Goal: Information Seeking & Learning: Learn about a topic

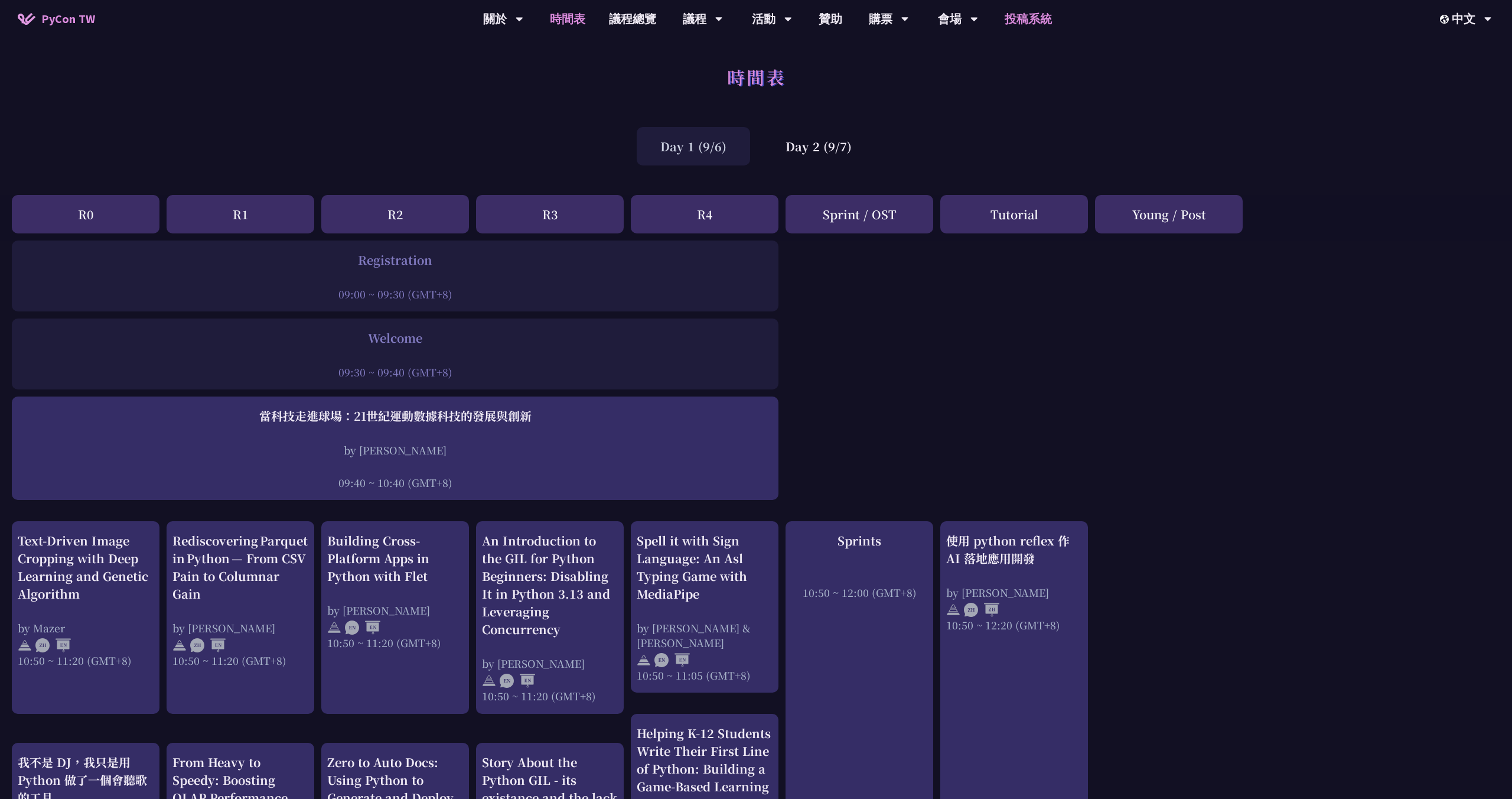
click at [1017, 24] on link "投稿系統" at bounding box center [1029, 19] width 71 height 38
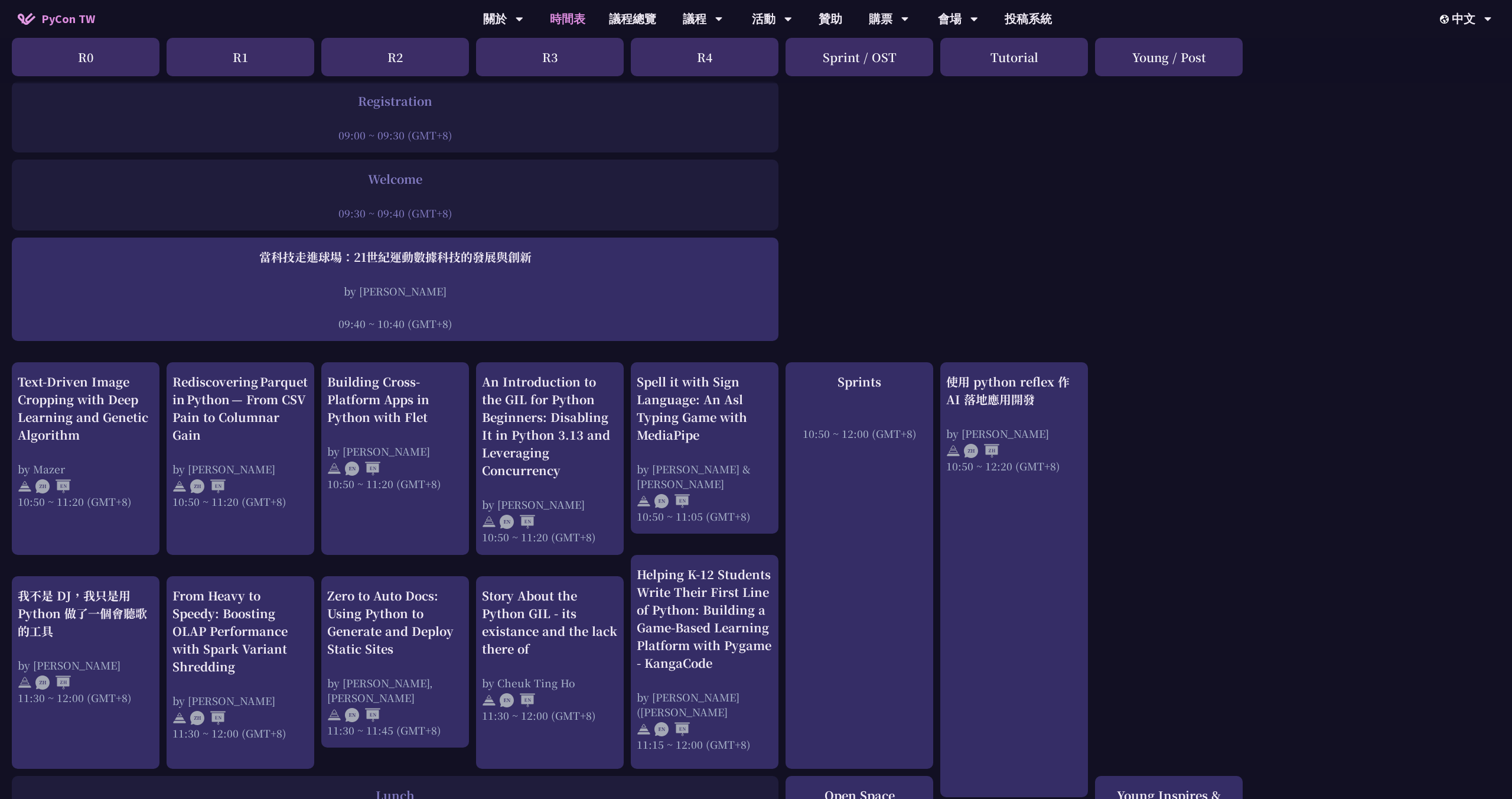
scroll to position [201, 0]
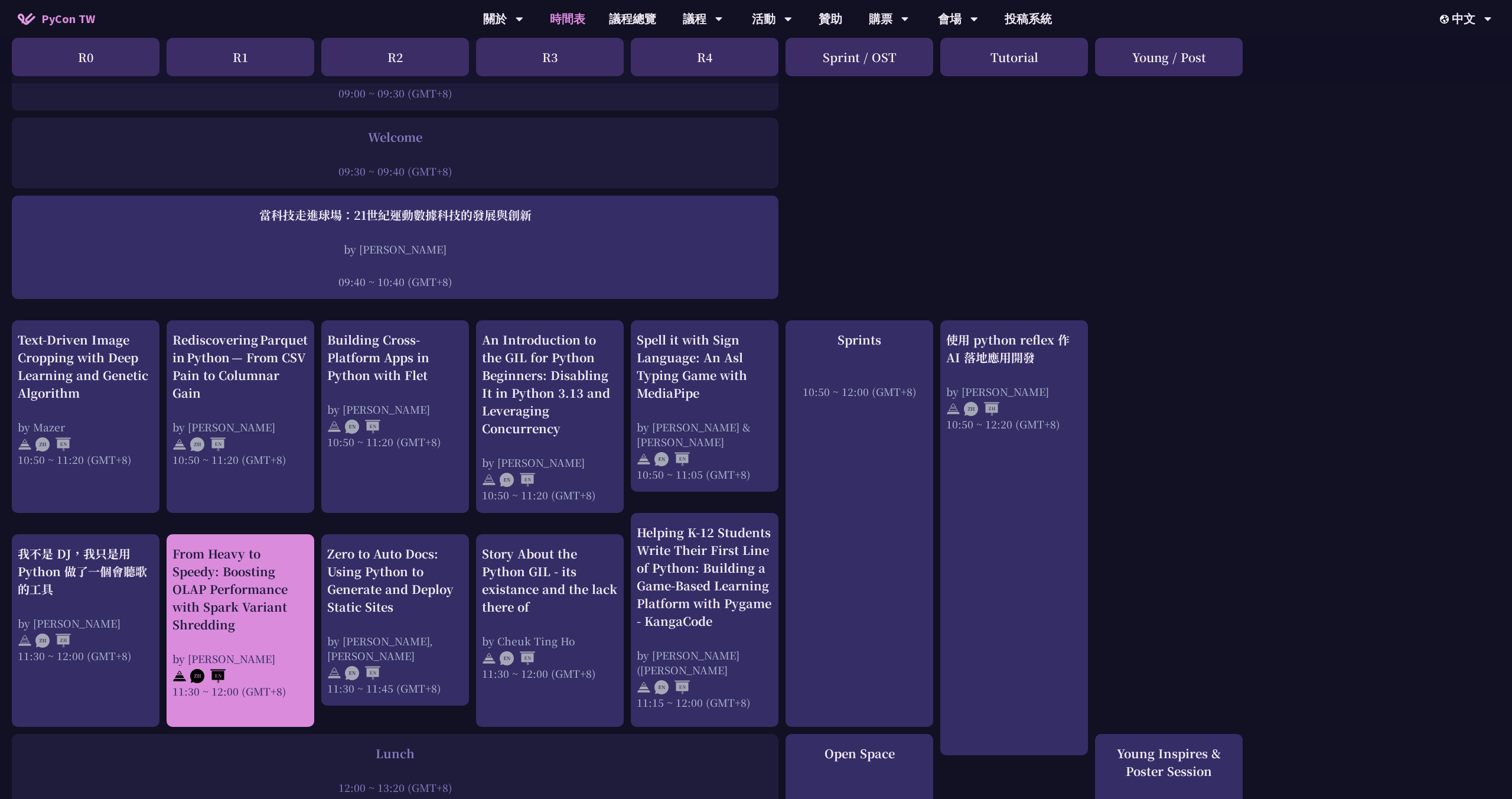
click at [229, 588] on div "From Heavy to Speedy: Boosting OLAP Performance with Spark Variant Shredding" at bounding box center [240, 588] width 136 height 88
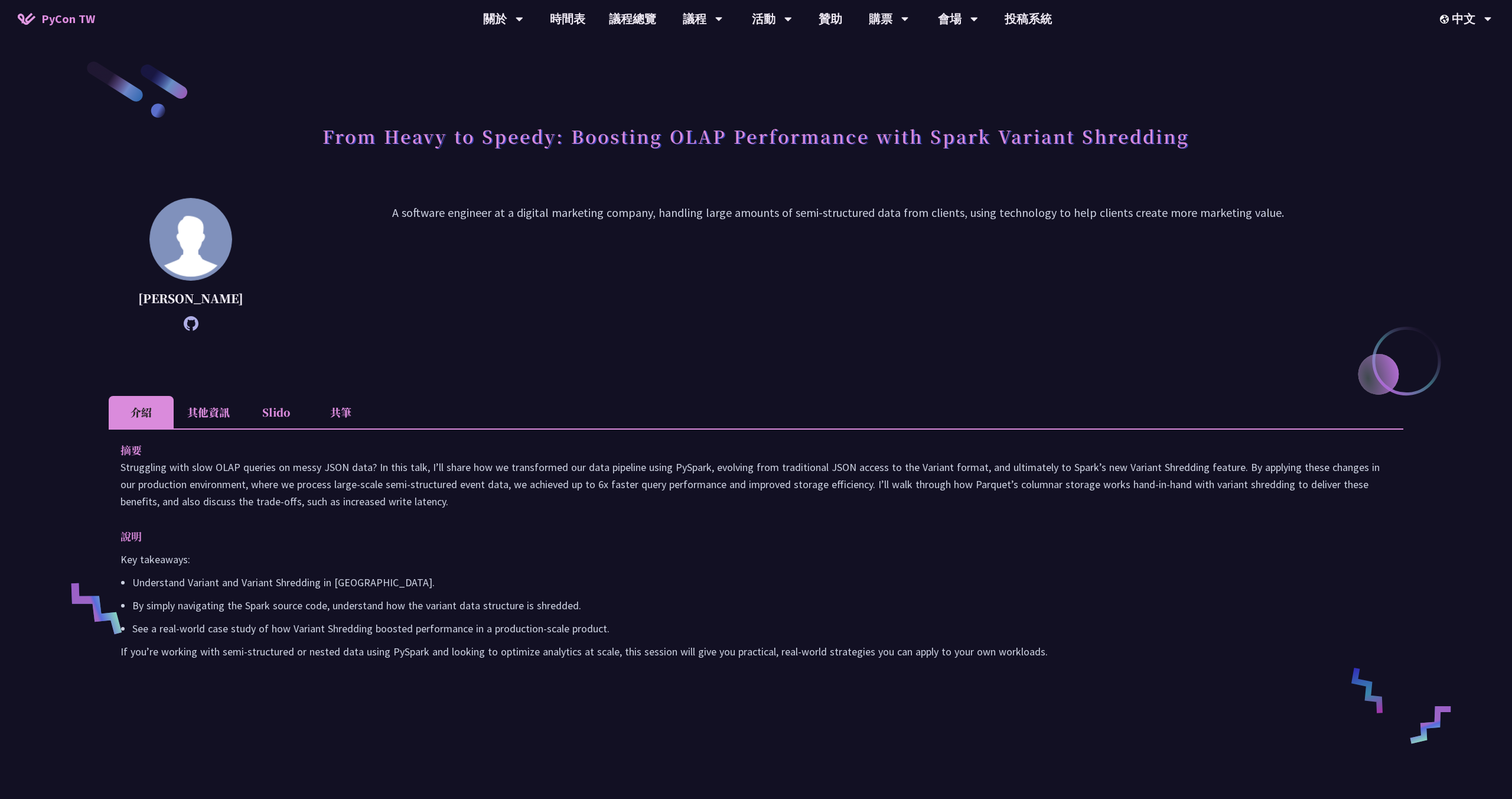
click at [97, 291] on div "From Heavy to Speedy: Boosting OLAP Performance with Spark Variant Shredding We…" at bounding box center [756, 415] width 1512 height 831
click at [390, 291] on p "A software engineer at a digital marketing company, handling large amounts of s…" at bounding box center [838, 264] width 1131 height 121
click at [382, 258] on p "A software engineer at a digital marketing company, handling large amounts of s…" at bounding box center [838, 264] width 1131 height 121
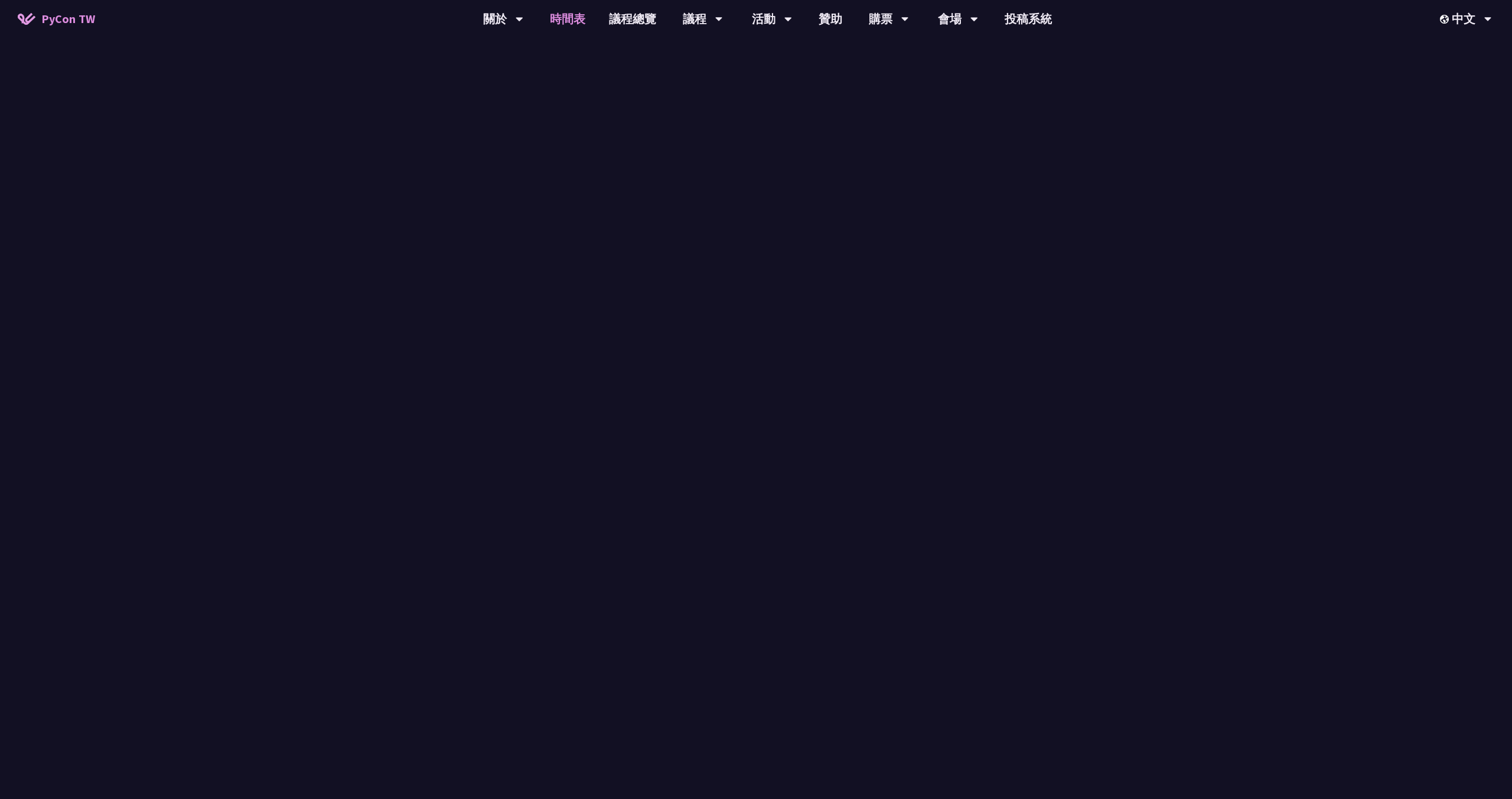
scroll to position [201, 0]
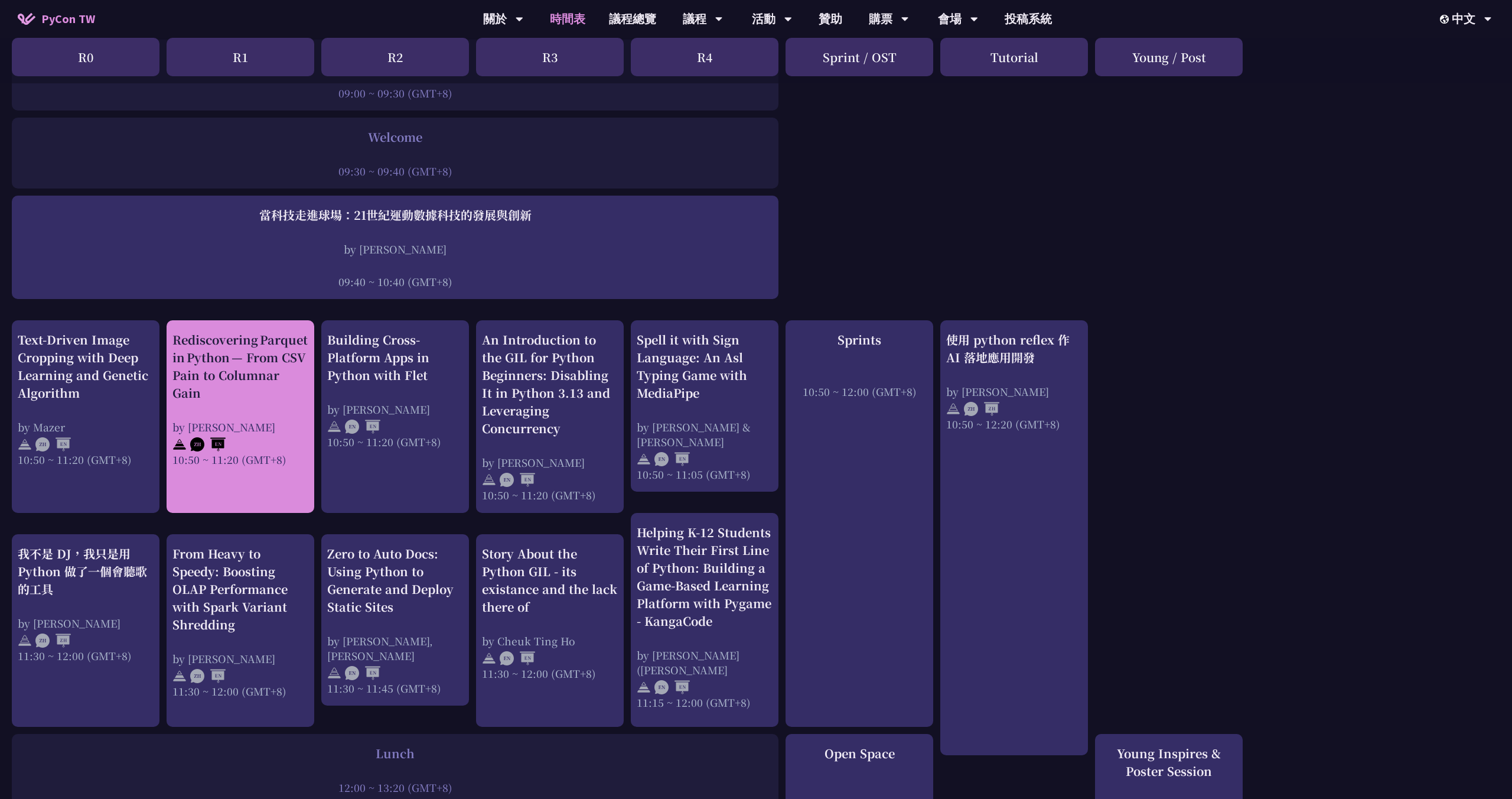
click at [258, 403] on div "Rediscovering Parquet in Python — From CSV Pain to Columnar Gain by Josix 10:50…" at bounding box center [240, 399] width 136 height 136
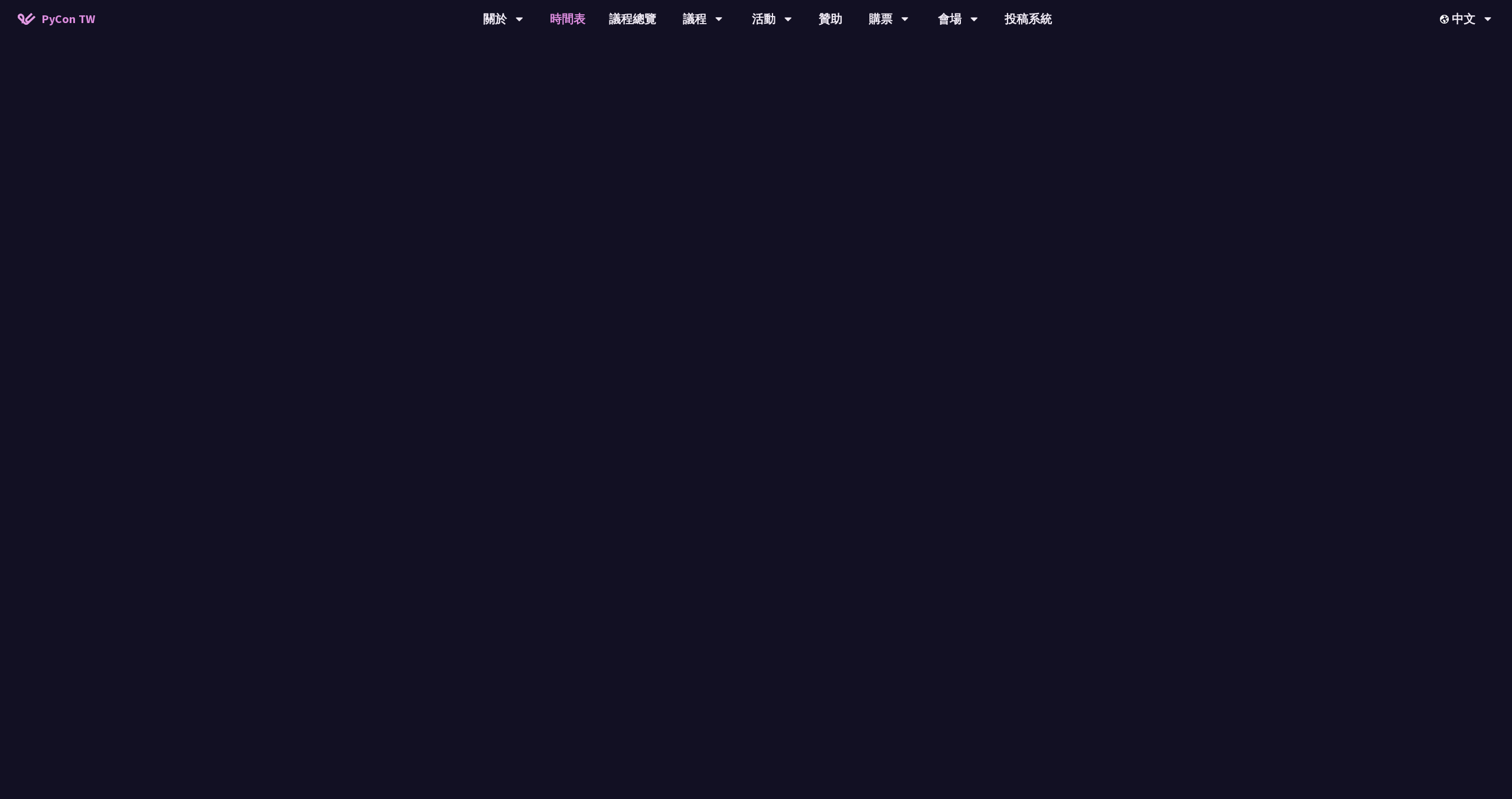
scroll to position [201, 0]
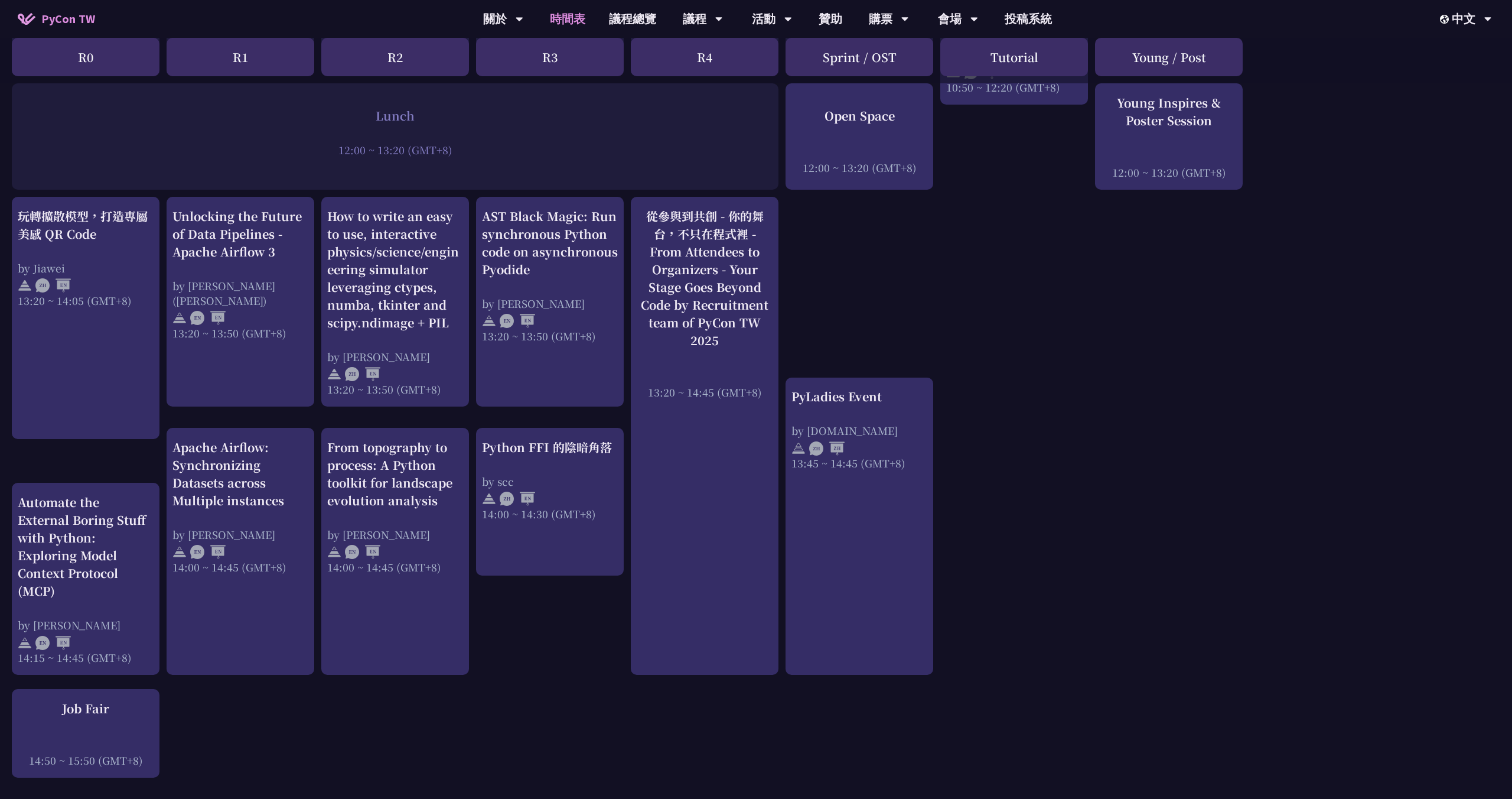
scroll to position [850, 0]
click at [473, 362] on div "An Introduction to the GIL for Python Beginners: Disabling It in Python 3.13 an…" at bounding box center [756, 366] width 1512 height 1948
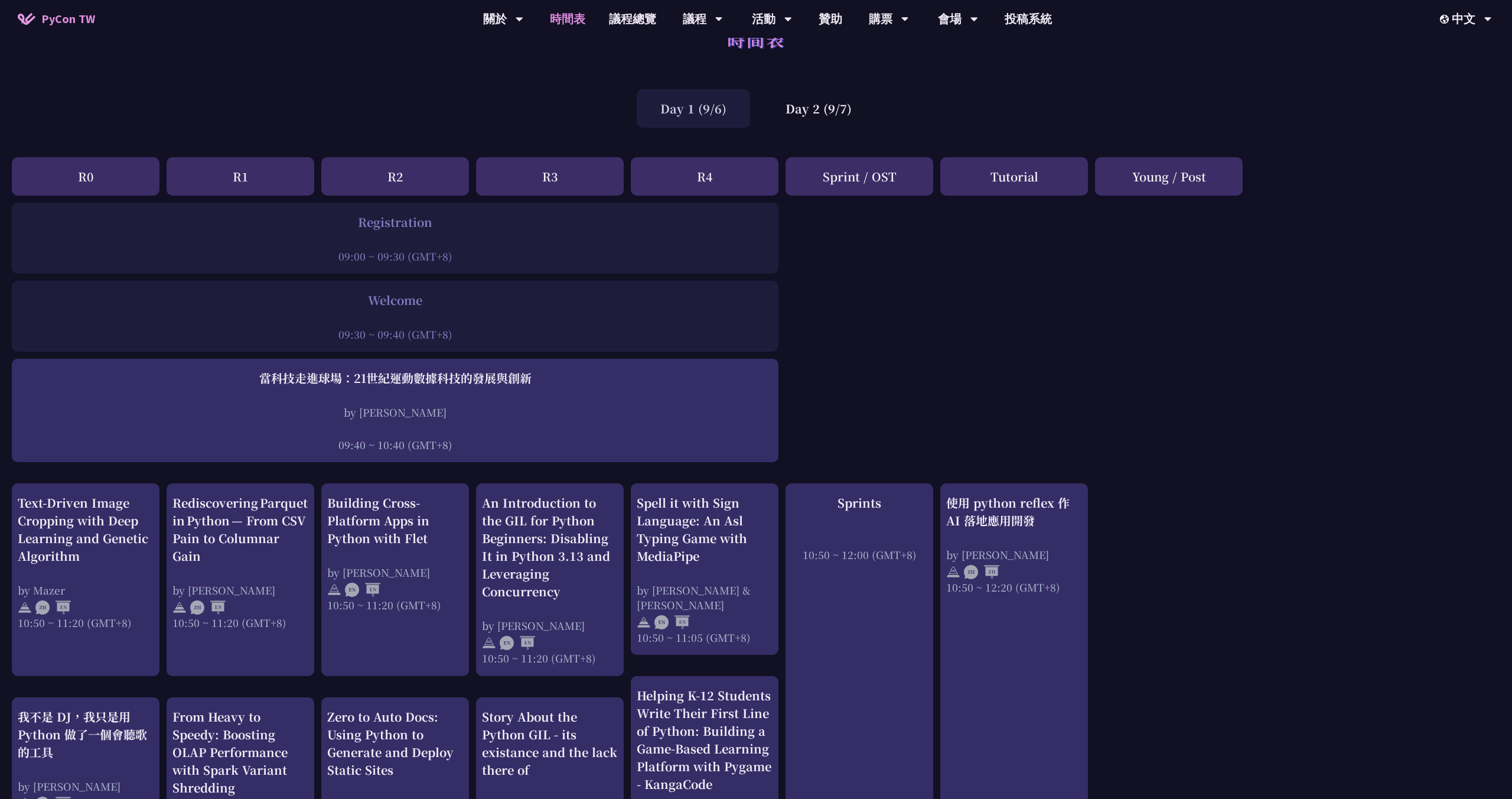
scroll to position [0, 0]
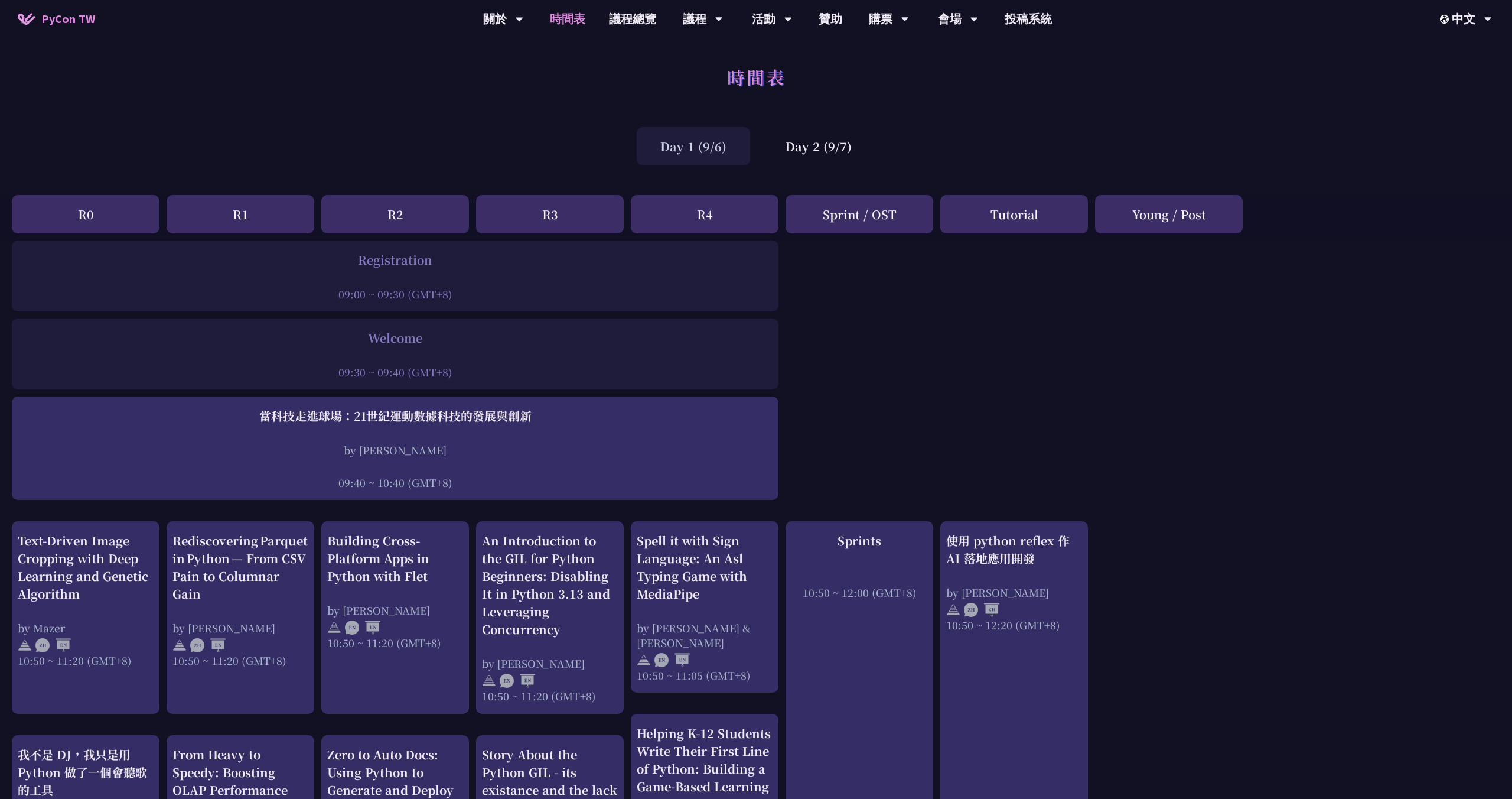
click at [554, 97] on div "時間表" at bounding box center [756, 90] width 1512 height 62
click at [556, 102] on div "時間表" at bounding box center [756, 90] width 1512 height 62
click at [542, 132] on div "Day 1 (9/6) Day 2 (9/7)" at bounding box center [756, 146] width 1512 height 50
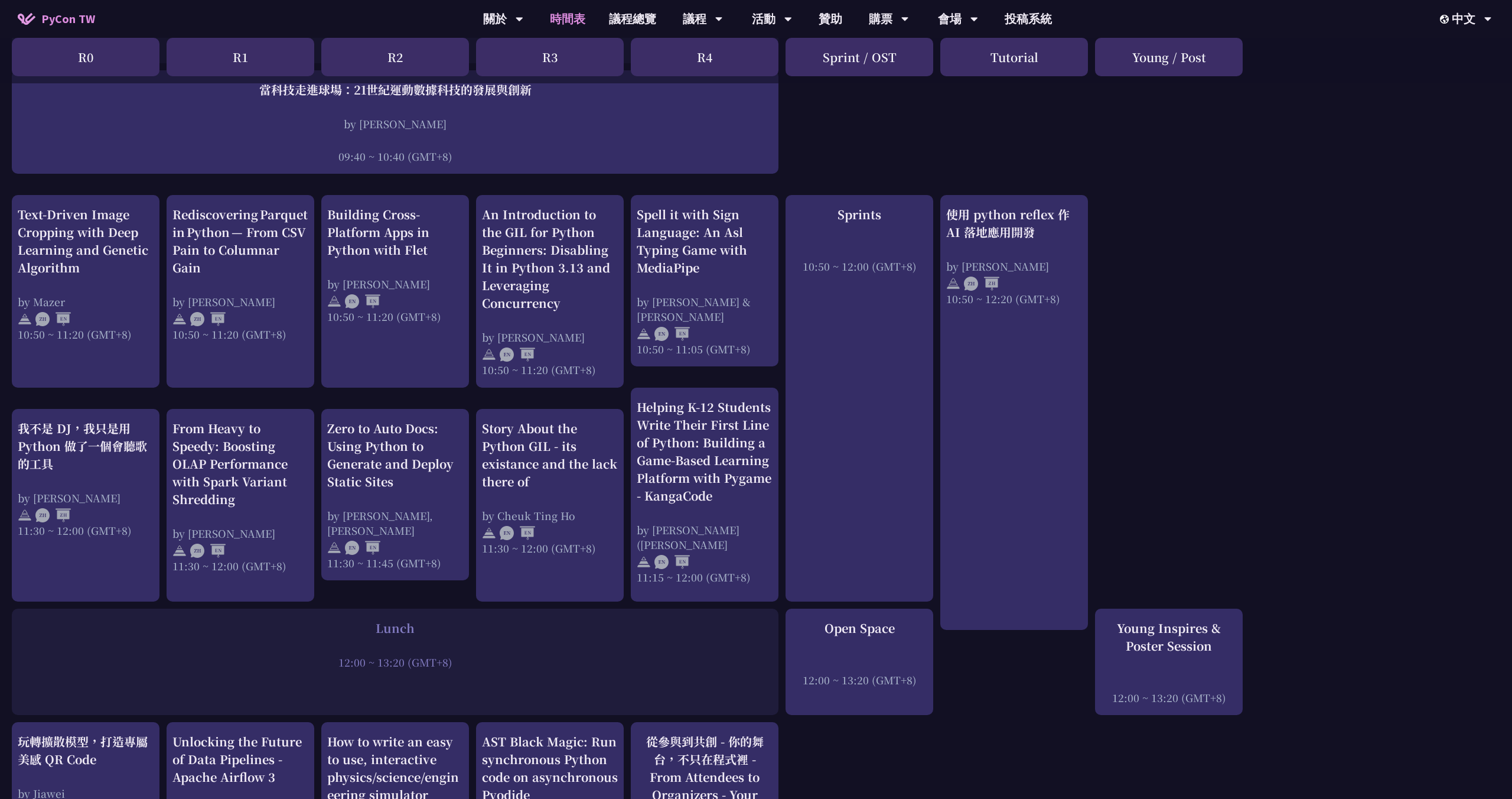
scroll to position [338, 0]
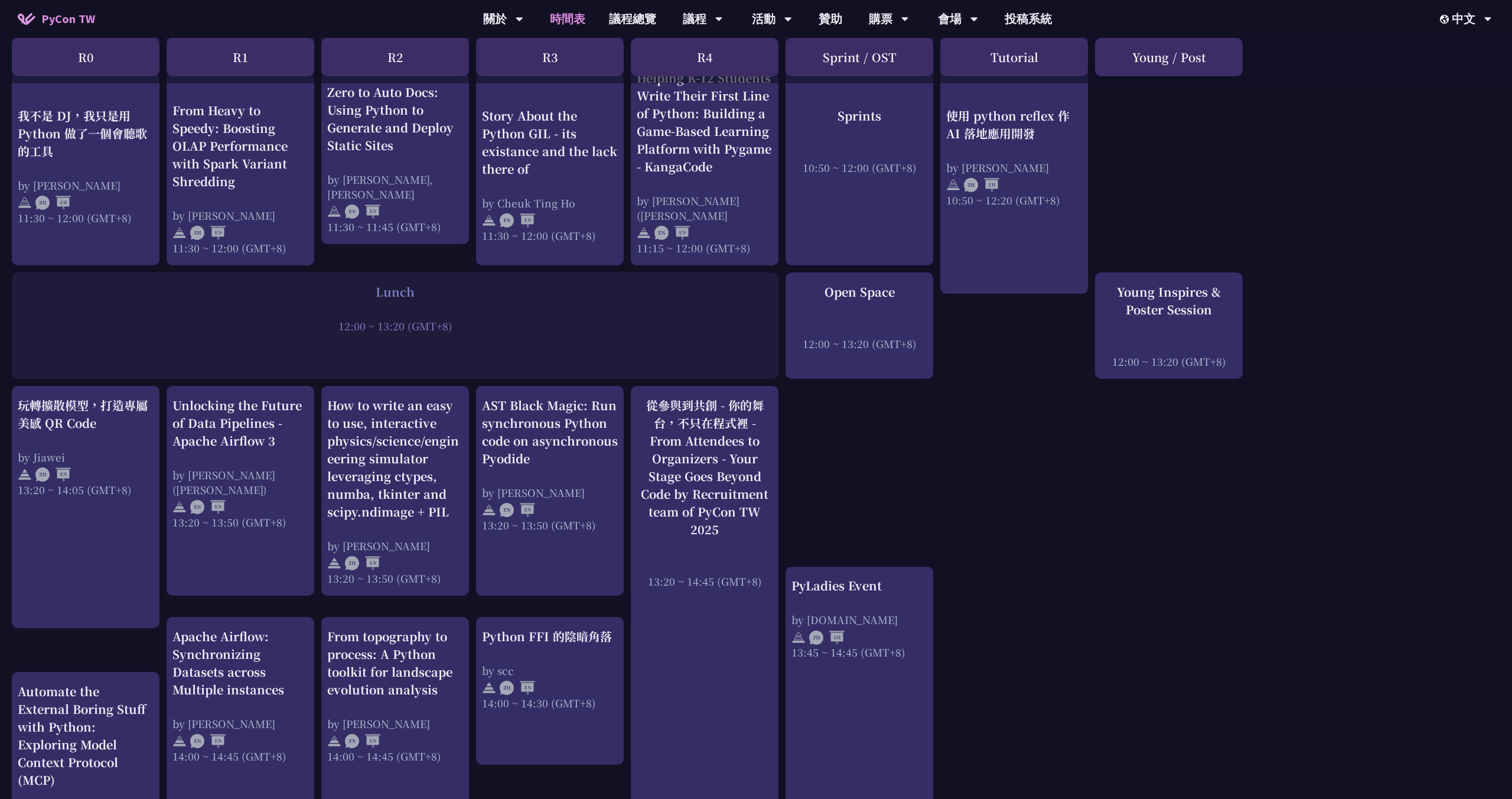
click at [316, 430] on div "An Introduction to the GIL for Python Beginners: Disabling It in Python 3.13 an…" at bounding box center [756, 552] width 1512 height 1948
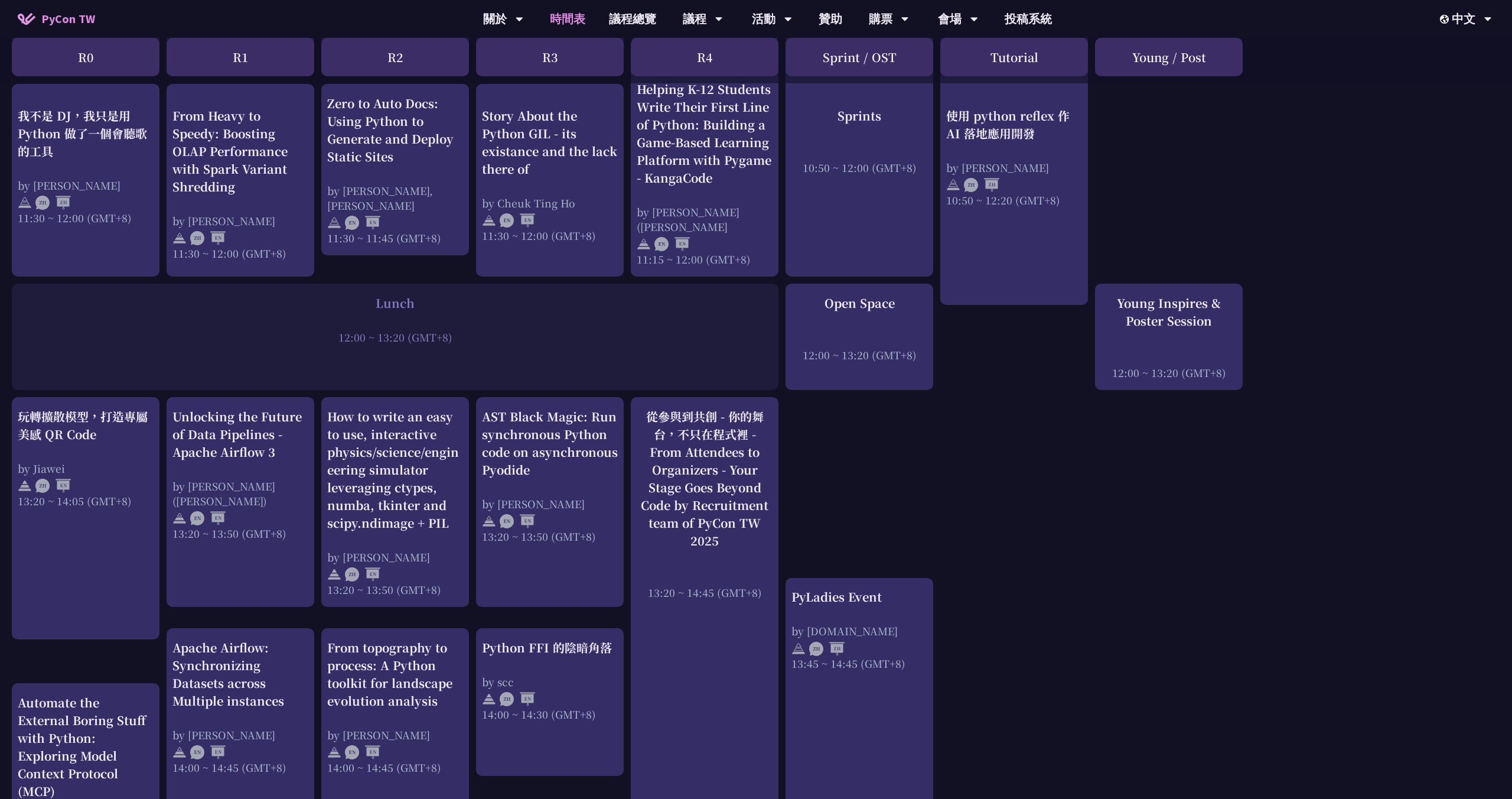
scroll to position [631, 0]
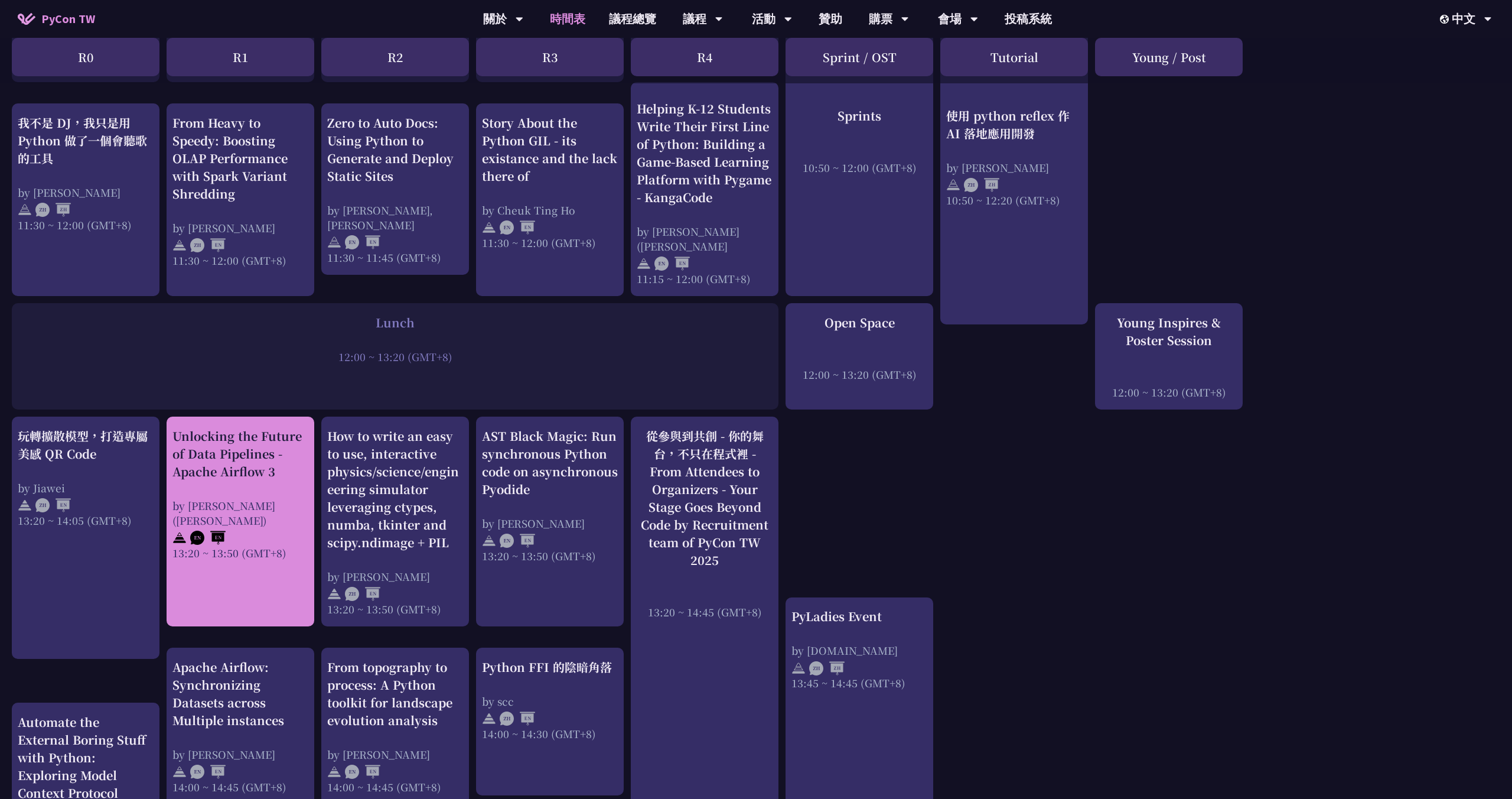
click at [267, 464] on div "Unlocking the Future of Data Pipelines - Apache Airflow 3" at bounding box center [240, 454] width 136 height 53
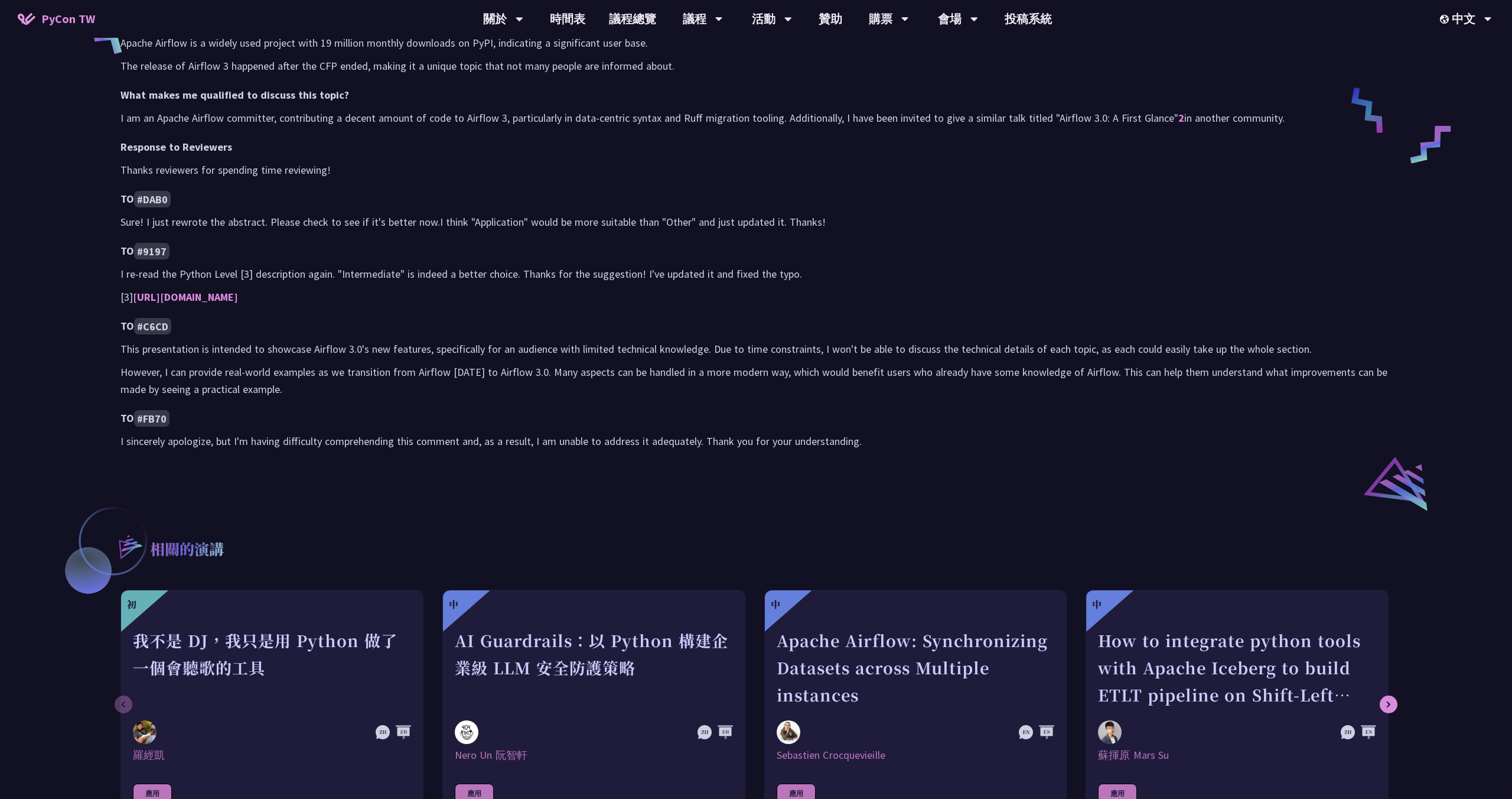
scroll to position [588, 0]
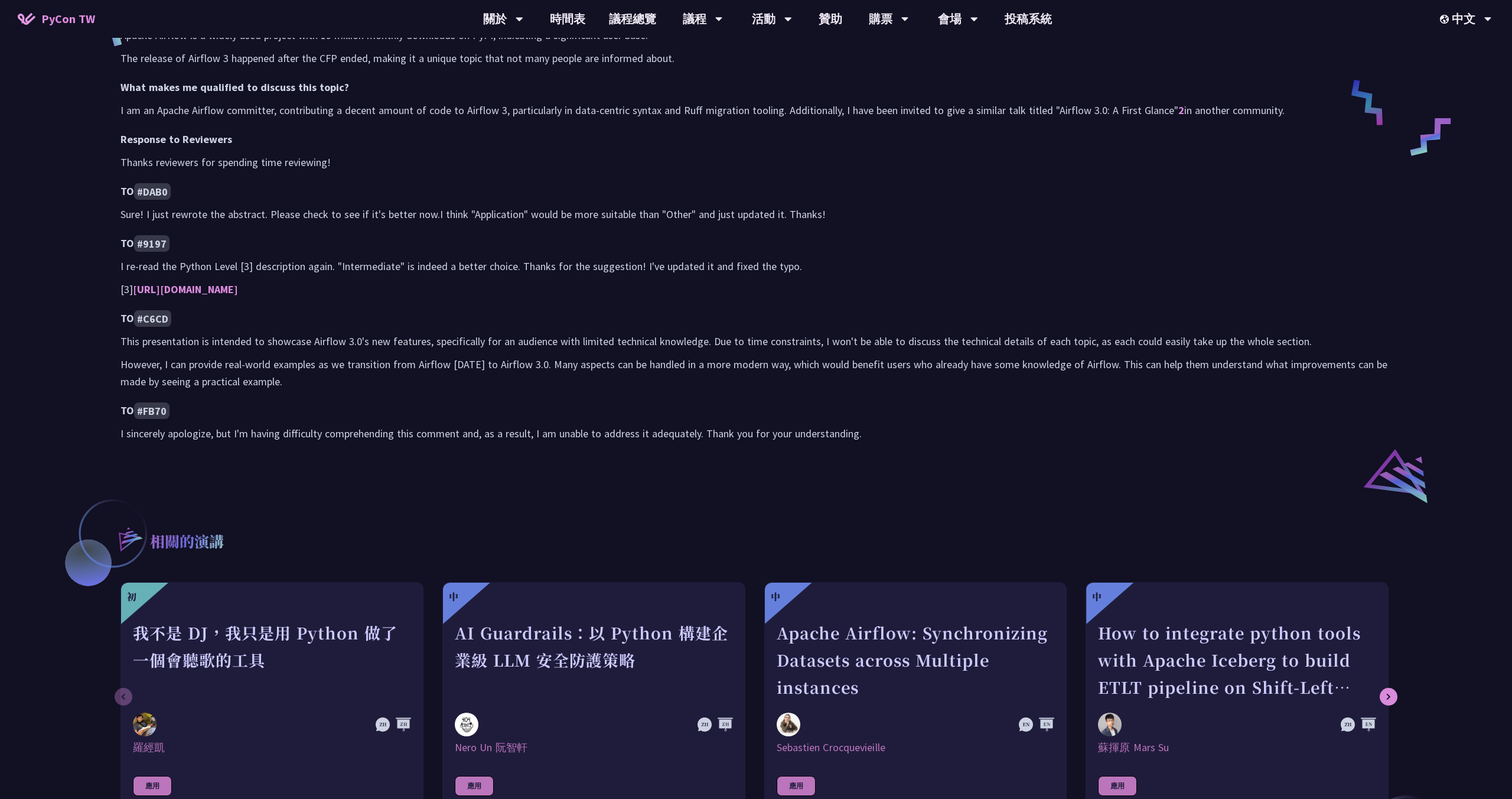
click at [485, 240] on h4 "TO #9197" at bounding box center [756, 243] width 1271 height 17
click at [153, 192] on code "#DAB0" at bounding box center [153, 191] width 36 height 17
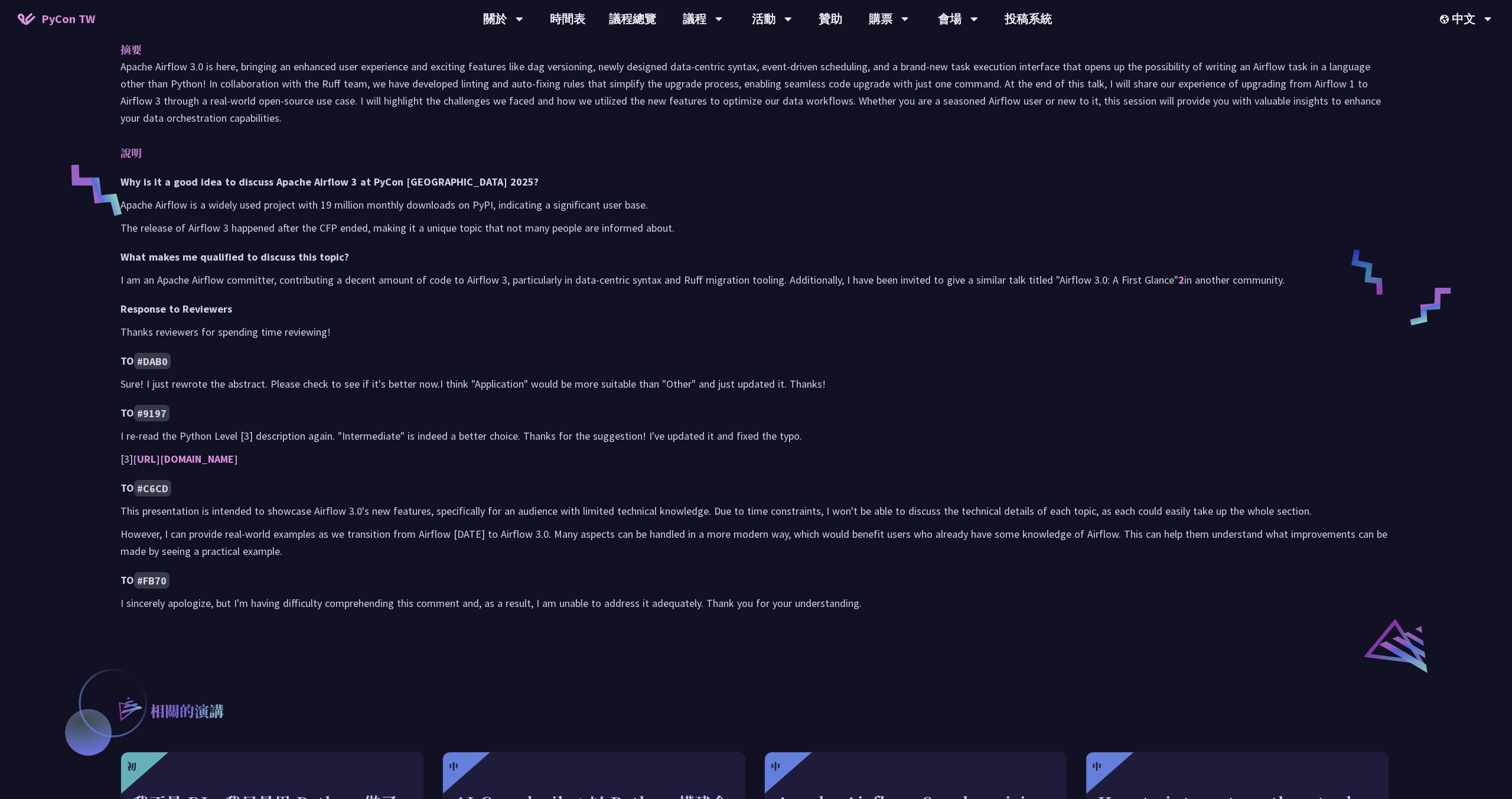
scroll to position [415, 0]
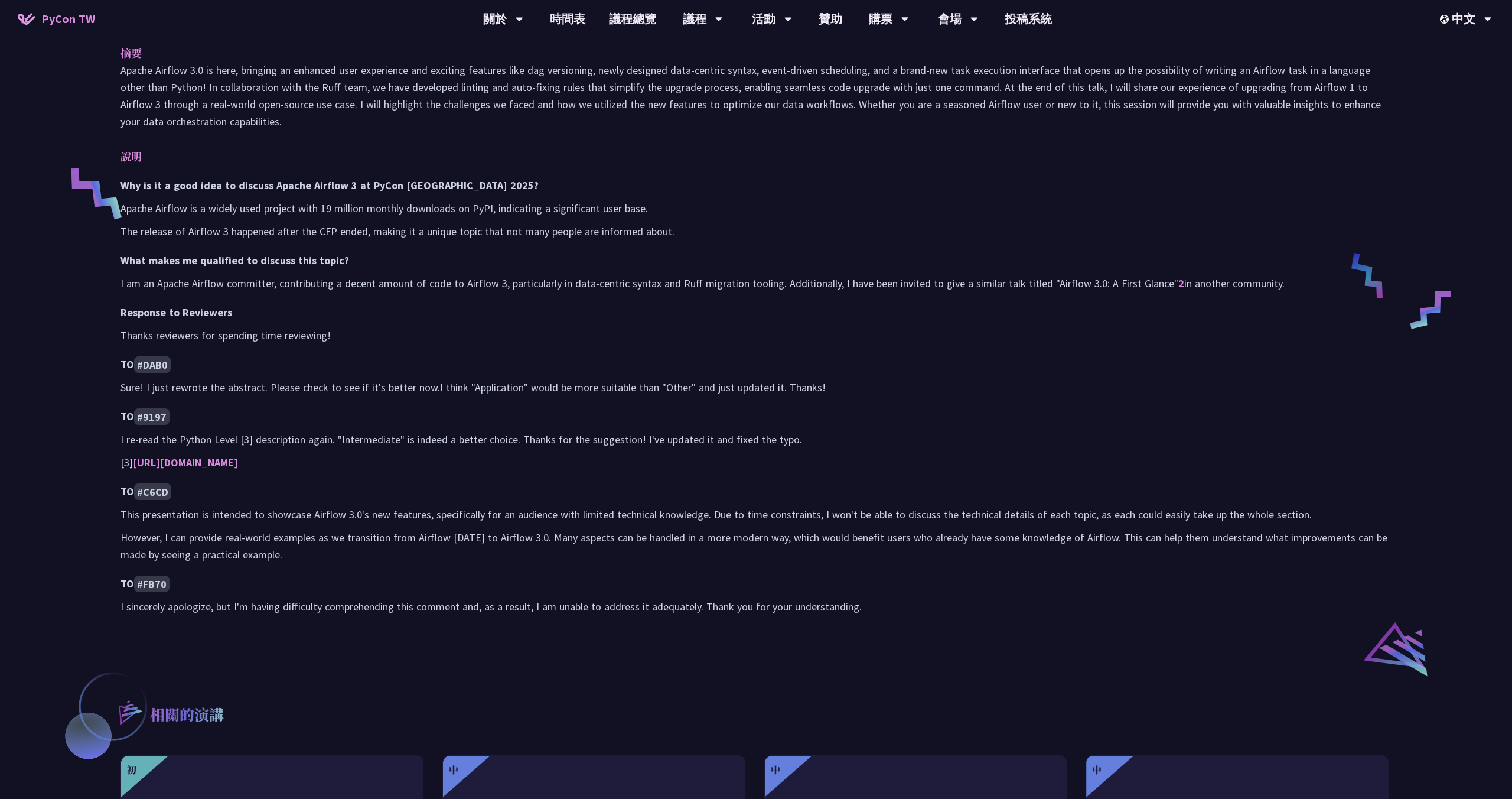
click at [79, 383] on div "Unlocking the Future of Data Pipelines - Apache Airflow 3 李唯 (Wei Lee) Wei Lee …" at bounding box center [756, 325] width 1512 height 1479
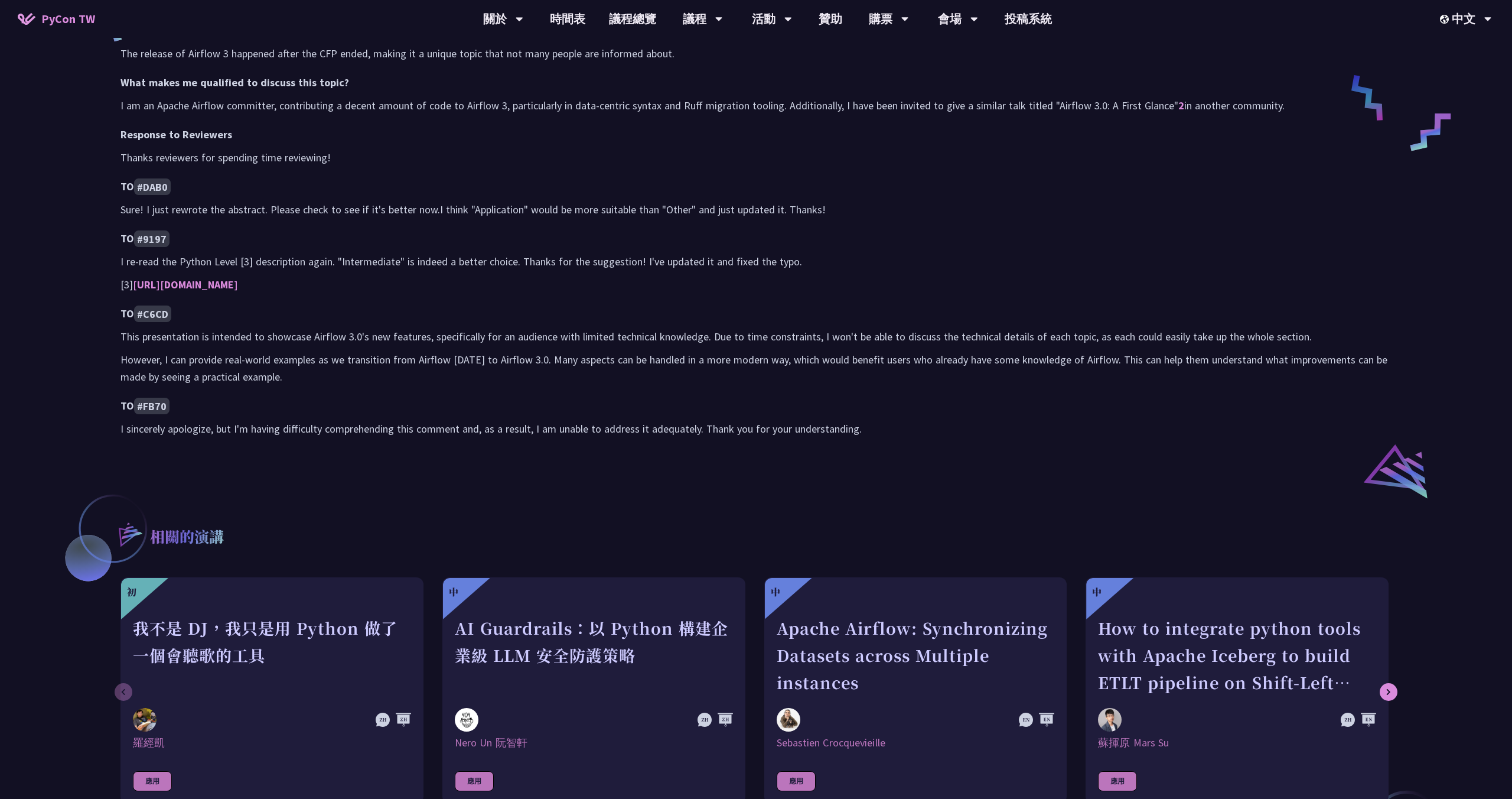
scroll to position [542, 0]
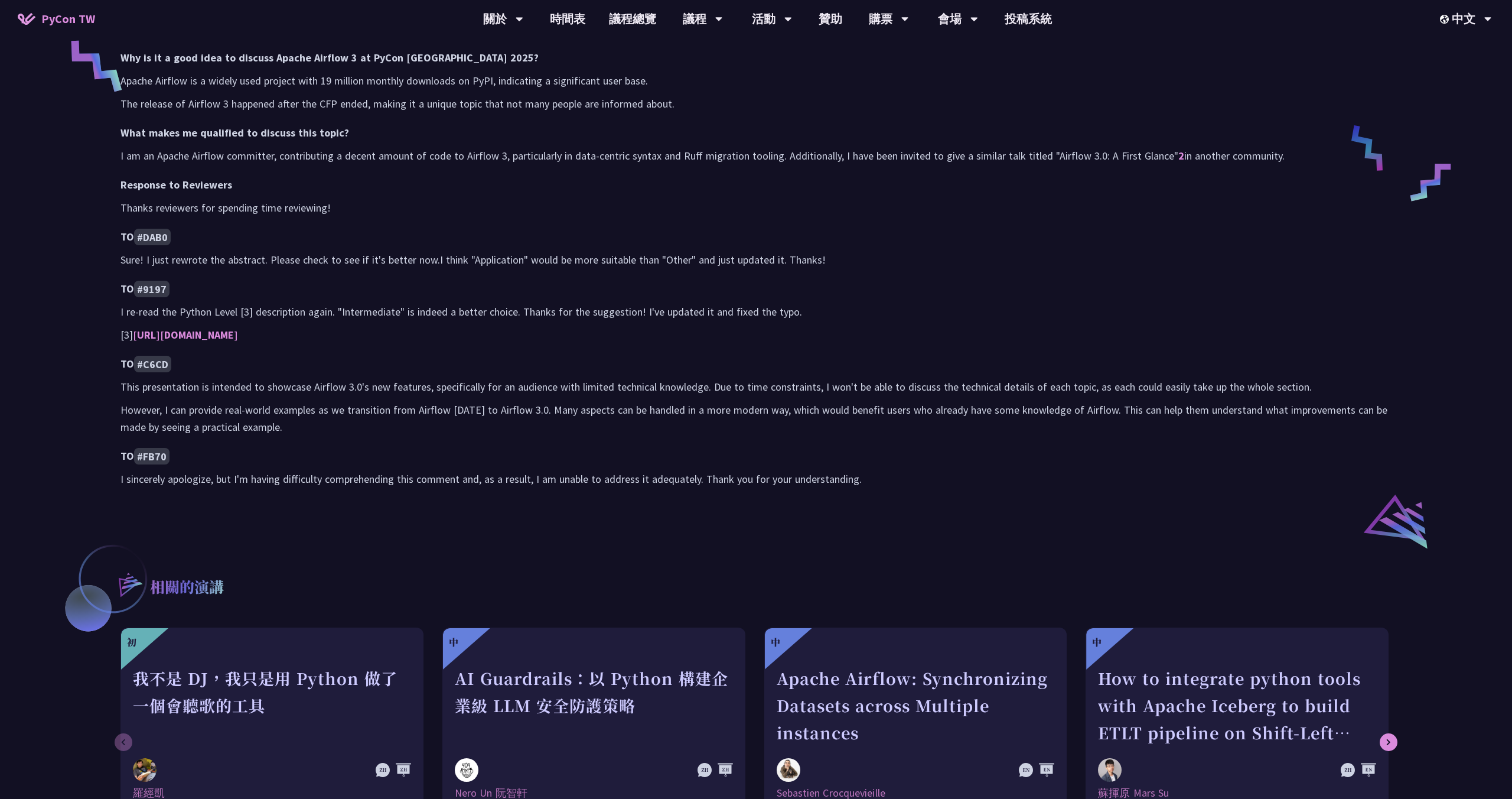
click at [78, 427] on div "Unlocking the Future of Data Pipelines - Apache Airflow 3 李唯 (Wei Lee) Wei Lee …" at bounding box center [756, 197] width 1512 height 1479
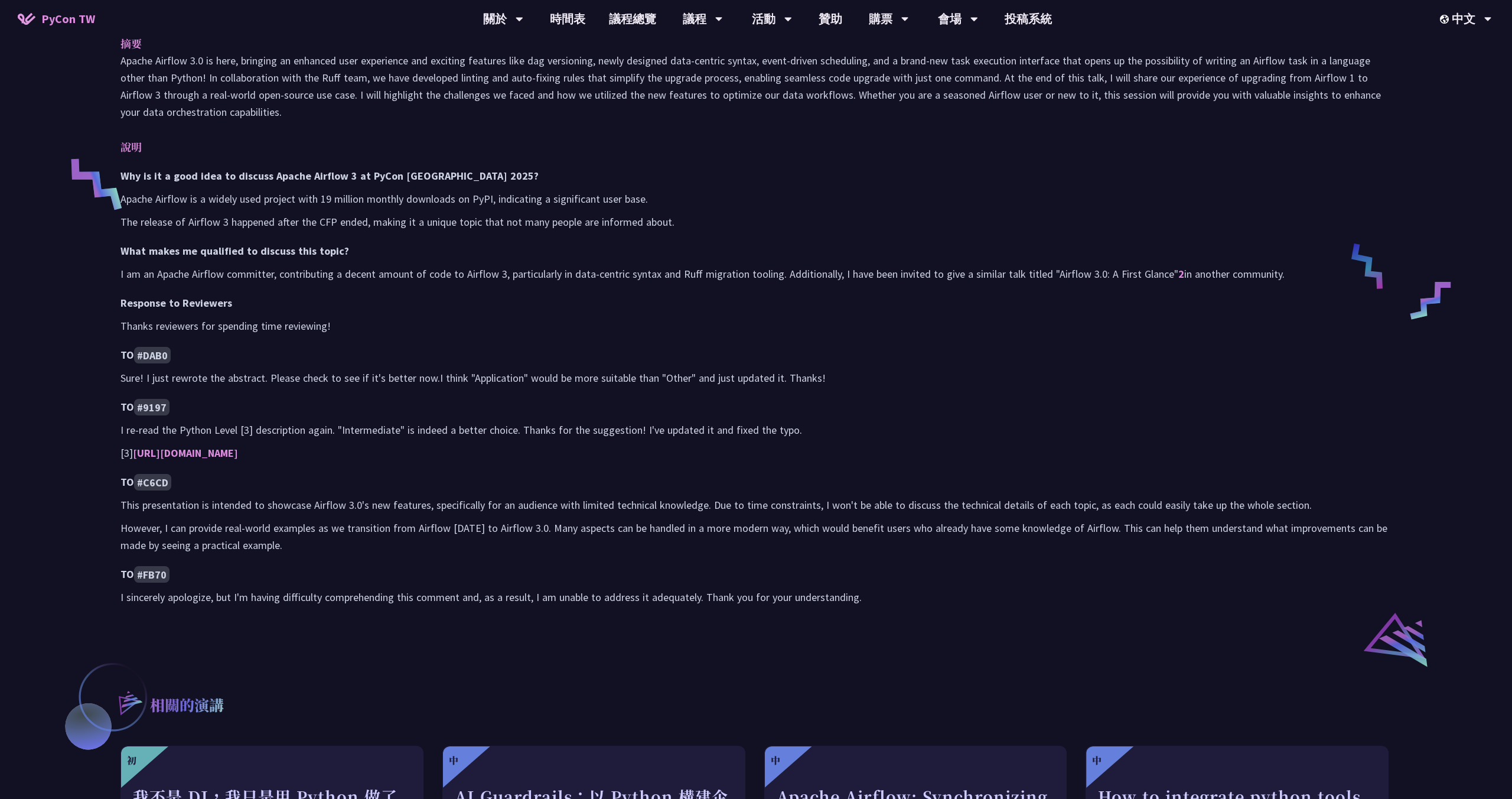
click at [72, 464] on div "Unlocking the Future of Data Pipelines - Apache Airflow 3 李唯 (Wei Lee) Wei Lee …" at bounding box center [756, 315] width 1512 height 1479
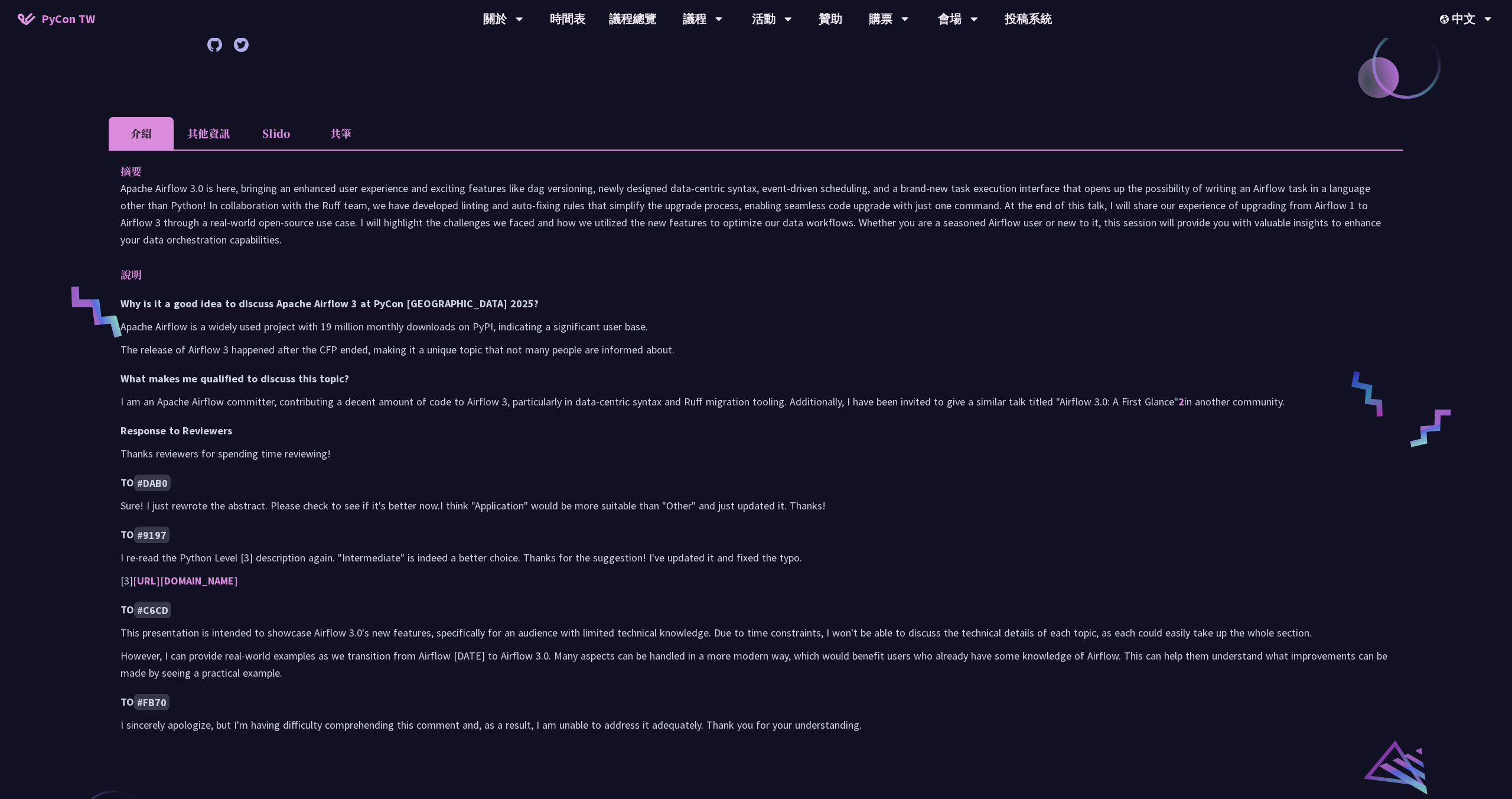
click at [254, 313] on div "Why is it a good idea to discuss Apache Airflow 3 at PyCon Taiwan 2025? Apache …" at bounding box center [756, 514] width 1271 height 438
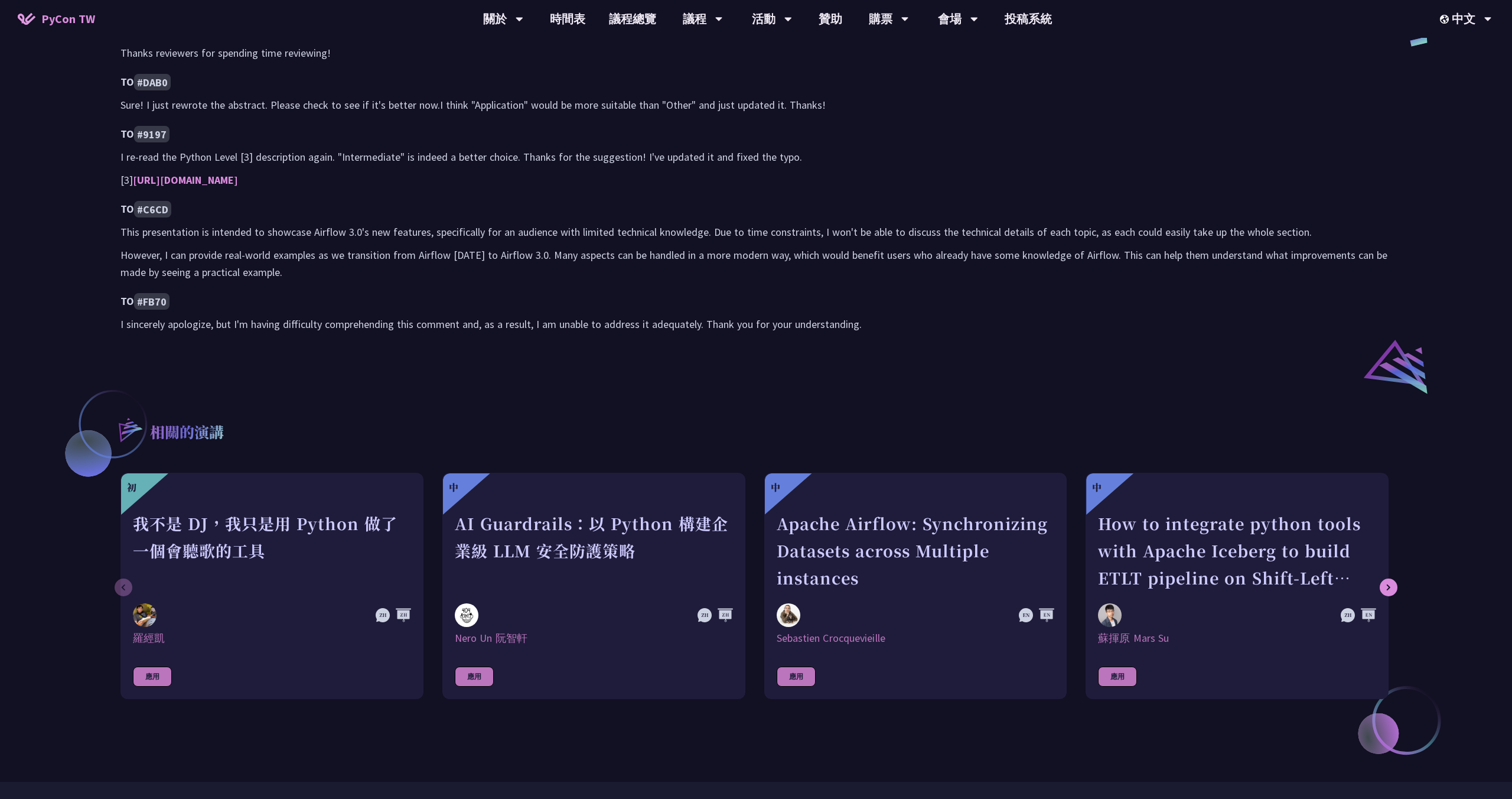
scroll to position [684, 0]
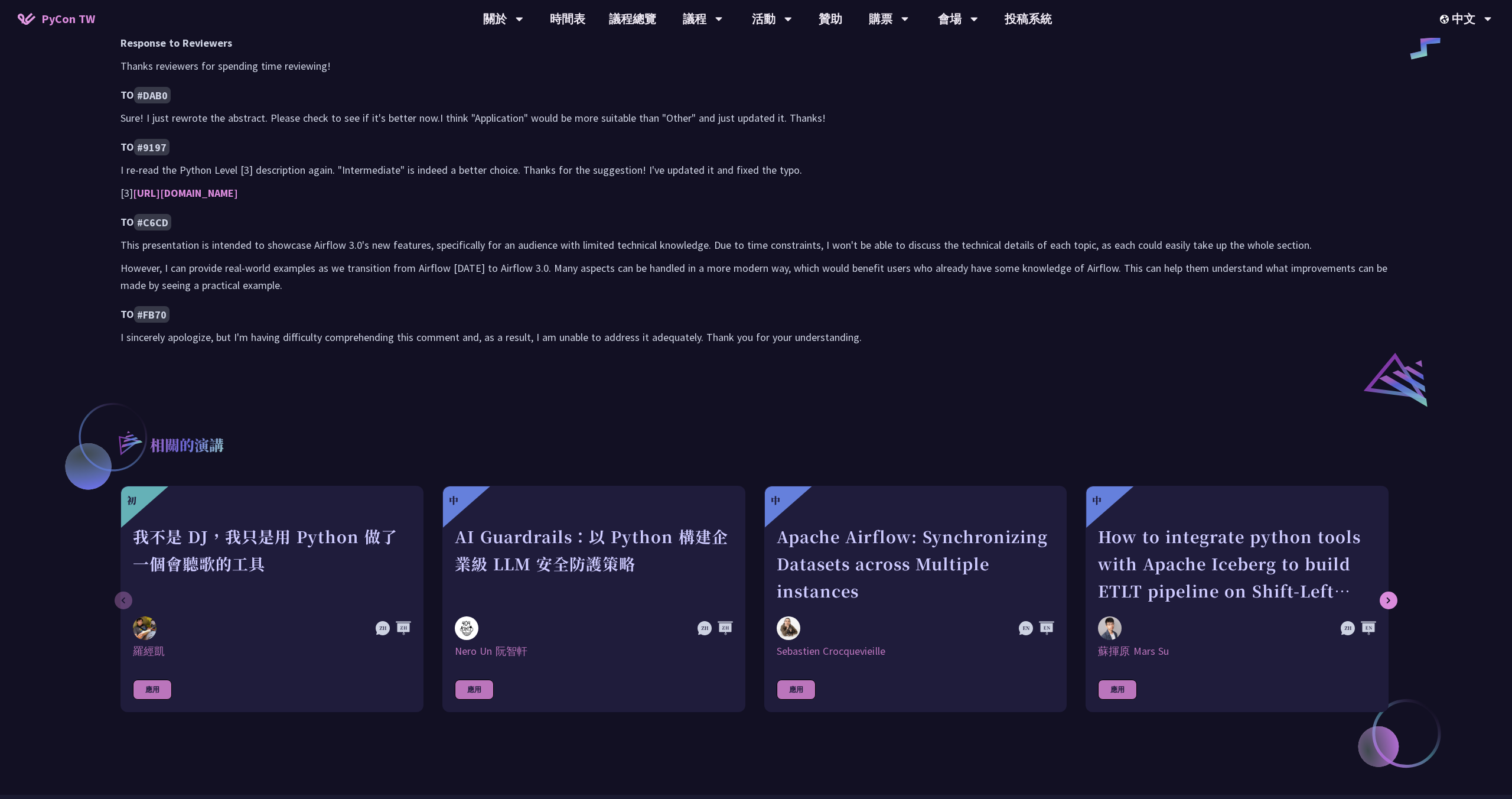
click at [463, 296] on div "Why is it a good idea to discuss Apache Airflow 3 at PyCon Taiwan 2025? Apache …" at bounding box center [756, 126] width 1271 height 438
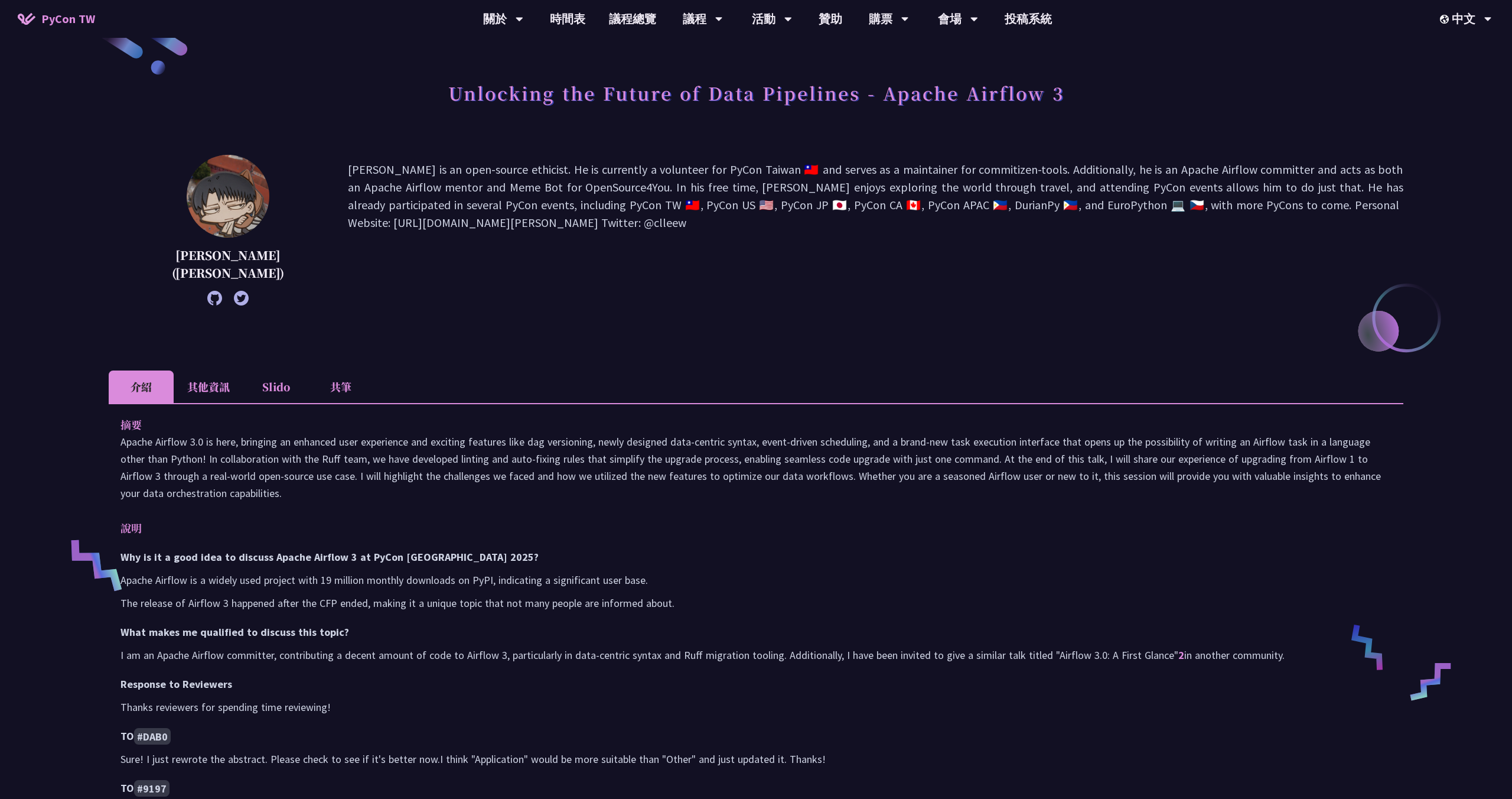
scroll to position [0, 0]
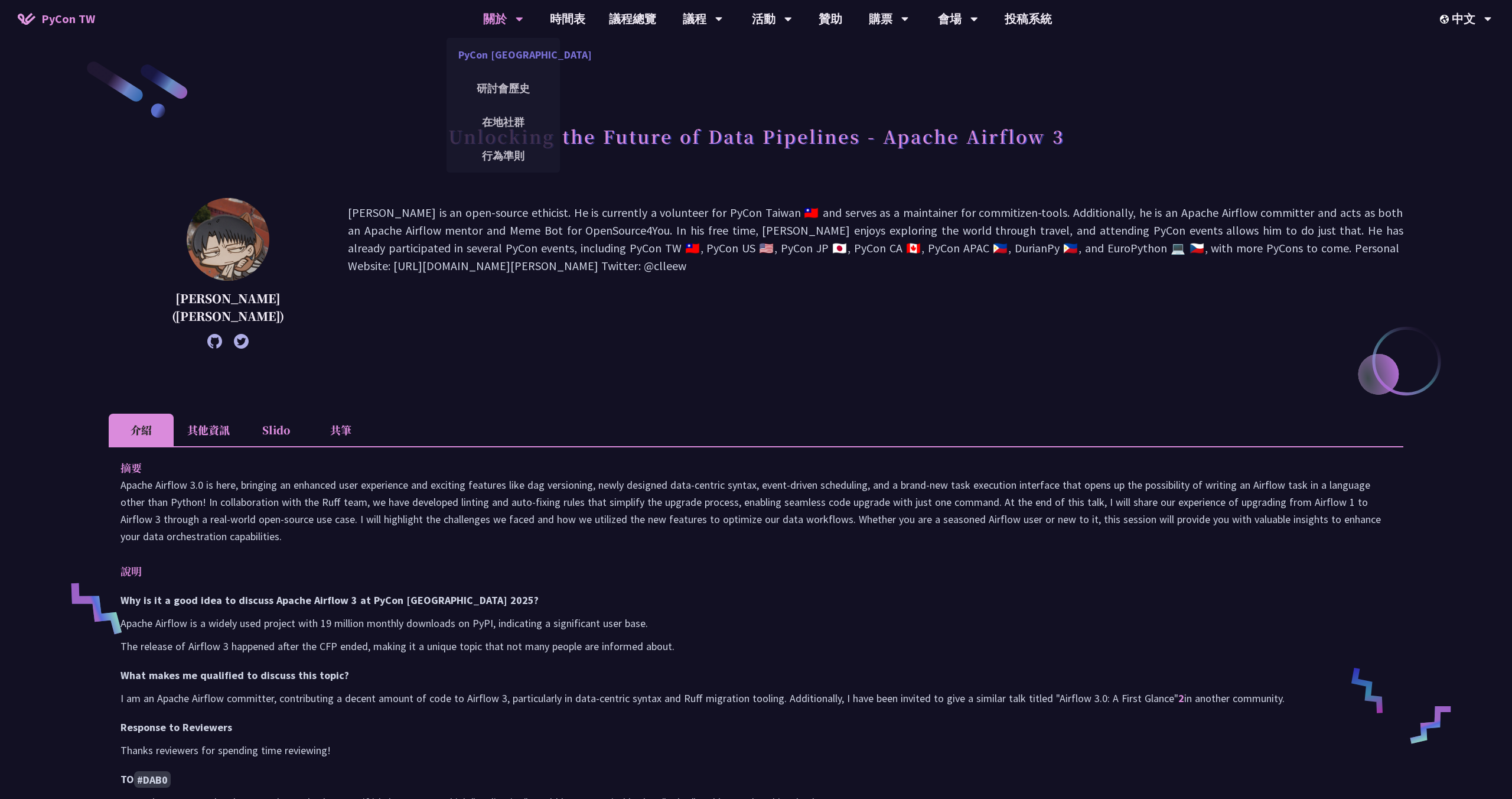
click at [495, 56] on link "PyCon [GEOGRAPHIC_DATA]" at bounding box center [503, 54] width 113 height 28
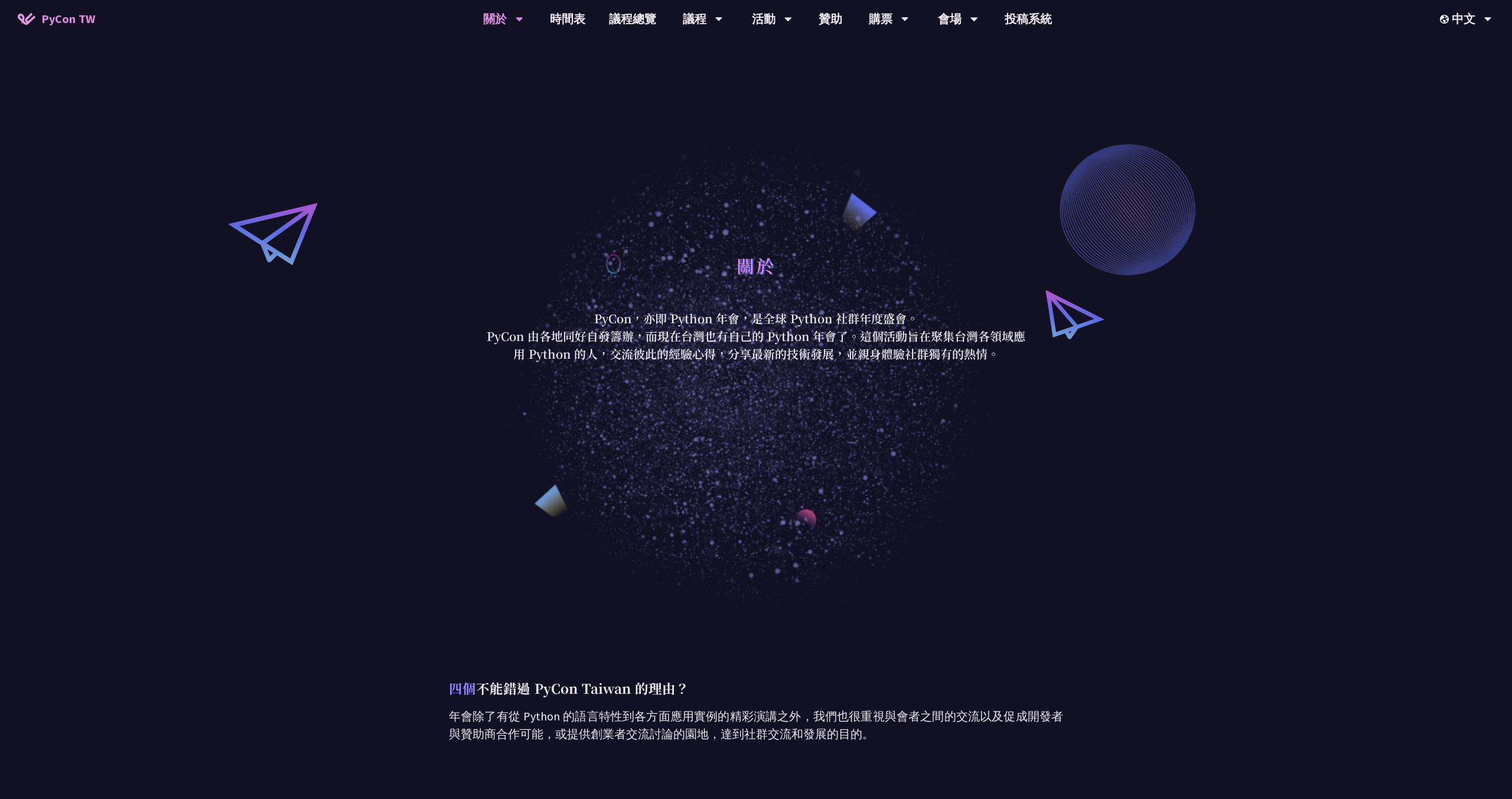
click at [311, 482] on div "關於 PyCon，亦即 Python 年會，是全球 Python 社群年度盛會。 PyCon 由各地同好自發籌辦，而現在台灣也有自己的 Python 年會了。…" at bounding box center [756, 304] width 1512 height 609
click at [953, 48] on link "會場資訊" at bounding box center [958, 54] width 113 height 28
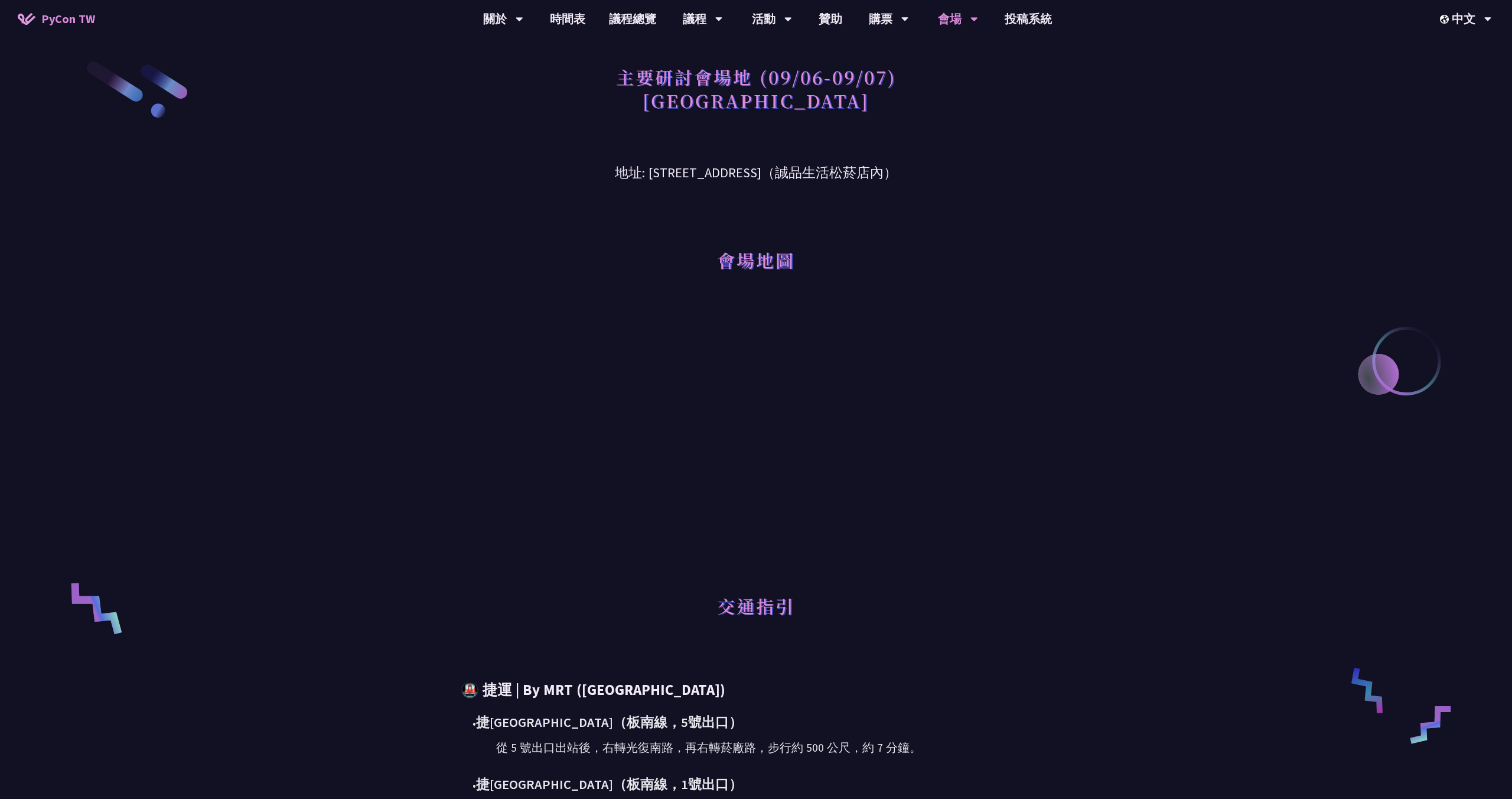
click at [389, 465] on div "主要研討會場地 (09/06-09/07) 台北文創六樓 地址: 台北市信義區菸廠路 88 號 6 樓（誠品生活松菸店內） 會場地圖 交通指引 🚇 捷運 | …" at bounding box center [756, 603] width 1512 height 1205
